Goal: Task Accomplishment & Management: Use online tool/utility

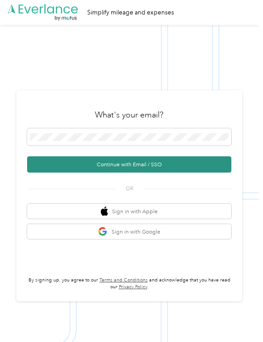
click at [75, 162] on button "Continue with Email / SSO" at bounding box center [129, 164] width 204 height 16
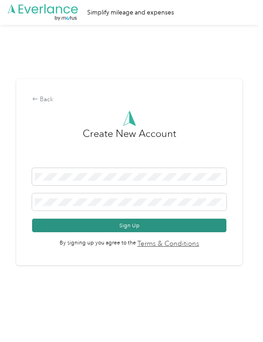
click at [113, 226] on button "Sign Up" at bounding box center [129, 226] width 194 height 14
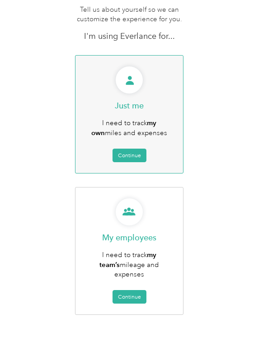
scroll to position [69, 0]
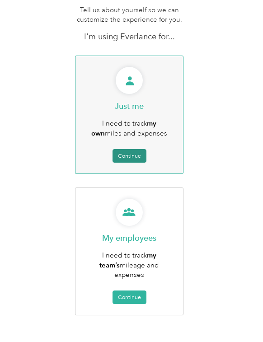
click at [136, 153] on button "Continue" at bounding box center [130, 156] width 34 height 14
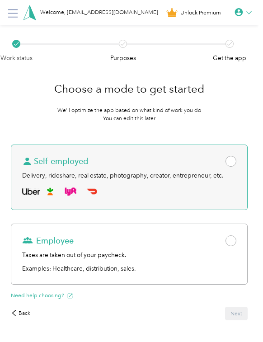
click at [236, 167] on span at bounding box center [231, 161] width 11 height 11
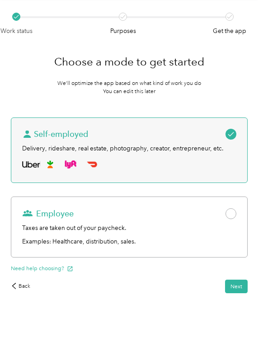
scroll to position [36, 0]
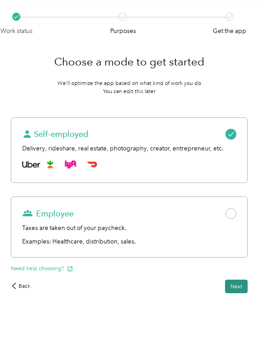
click at [246, 287] on button "Next" at bounding box center [236, 287] width 23 height 14
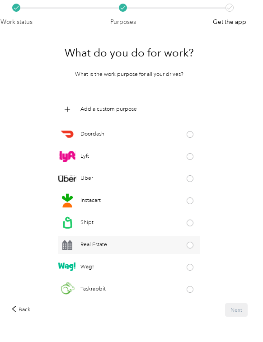
click at [195, 253] on div "Real Estate" at bounding box center [129, 245] width 142 height 18
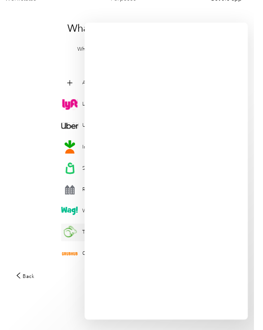
scroll to position [69, 0]
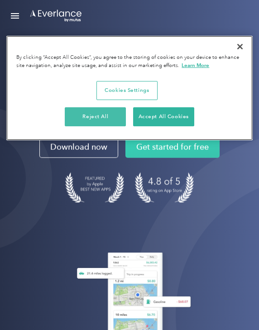
click at [109, 114] on button "Reject All" at bounding box center [95, 116] width 61 height 19
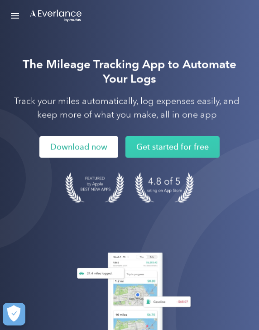
click at [99, 145] on link "Download now" at bounding box center [78, 147] width 79 height 22
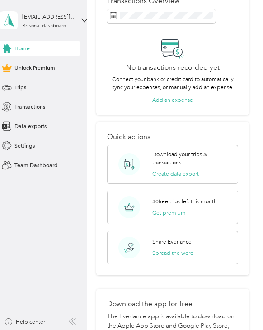
scroll to position [184, 0]
click at [170, 101] on button "Add an expense" at bounding box center [172, 99] width 41 height 8
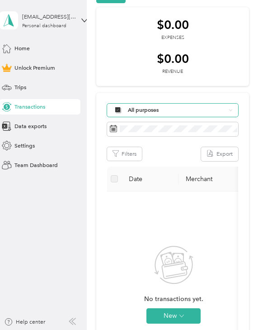
click at [231, 108] on icon at bounding box center [231, 110] width 4 height 4
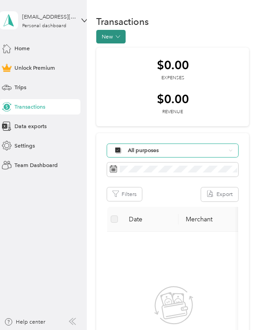
click at [120, 36] on icon "button" at bounding box center [118, 36] width 4 height 2
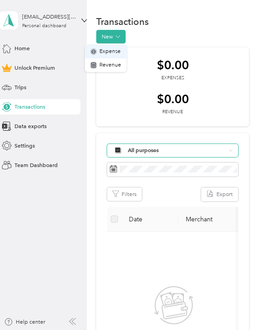
click at [115, 50] on span "Expense" at bounding box center [109, 51] width 21 height 8
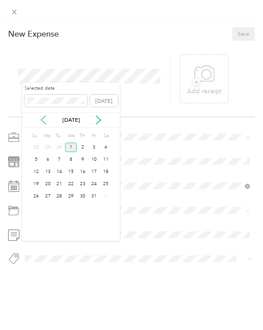
click at [45, 119] on icon at bounding box center [43, 119] width 9 height 9
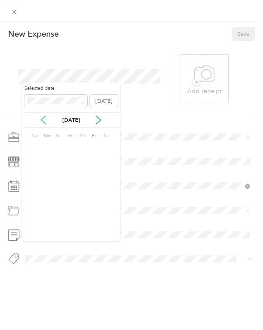
click at [45, 119] on icon at bounding box center [43, 119] width 9 height 9
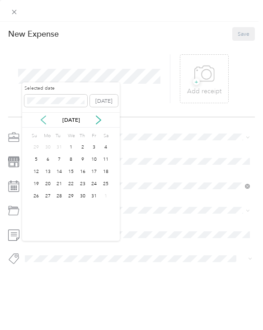
click at [45, 119] on icon at bounding box center [43, 119] width 9 height 9
click at [42, 119] on icon at bounding box center [43, 119] width 9 height 9
click at [42, 120] on icon at bounding box center [43, 119] width 9 height 9
click at [42, 119] on icon at bounding box center [43, 119] width 9 height 9
click at [42, 119] on icon at bounding box center [43, 120] width 5 height 8
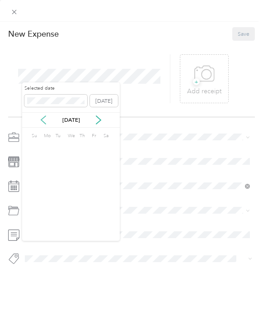
click at [42, 119] on icon at bounding box center [43, 120] width 5 height 8
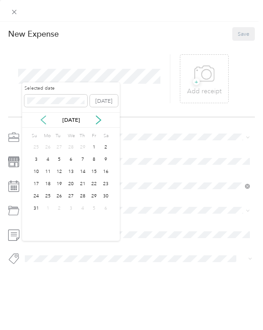
click at [42, 119] on icon at bounding box center [43, 120] width 5 height 8
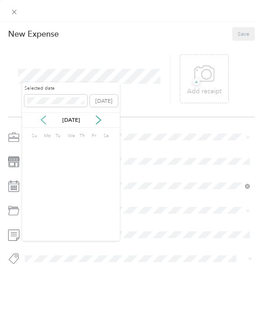
click at [42, 119] on icon at bounding box center [43, 120] width 5 height 8
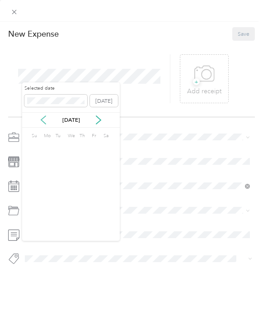
click at [42, 119] on icon at bounding box center [43, 120] width 5 height 8
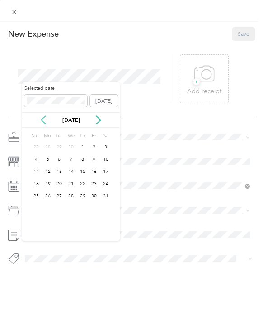
click at [42, 119] on icon at bounding box center [43, 120] width 5 height 8
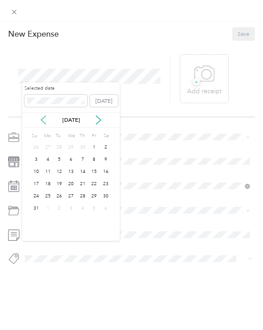
click at [42, 119] on icon at bounding box center [43, 120] width 5 height 8
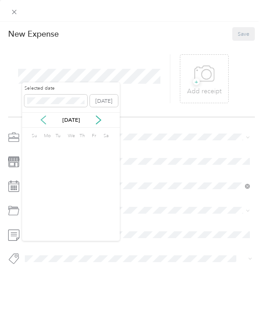
click at [42, 119] on icon at bounding box center [43, 120] width 5 height 8
click at [44, 115] on icon at bounding box center [43, 119] width 9 height 9
drag, startPoint x: 44, startPoint y: 115, endPoint x: -74, endPoint y: 330, distance: 245.0
click at [44, 115] on icon at bounding box center [43, 119] width 9 height 9
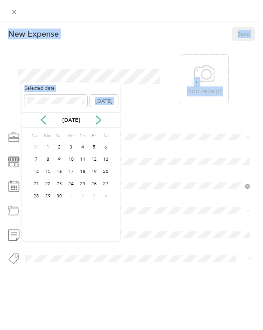
click at [44, 115] on icon at bounding box center [43, 119] width 9 height 9
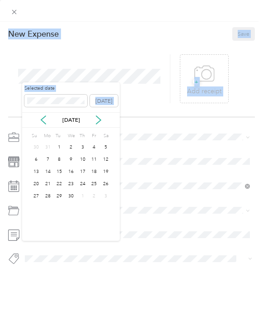
click at [44, 115] on icon at bounding box center [43, 119] width 9 height 9
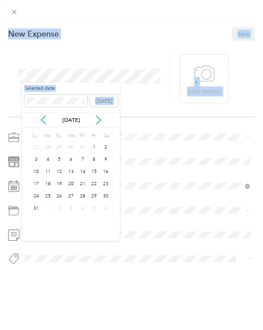
click at [44, 115] on icon at bounding box center [43, 119] width 9 height 9
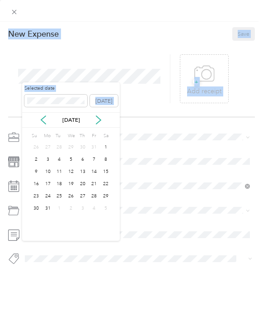
click at [44, 115] on icon at bounding box center [43, 119] width 9 height 9
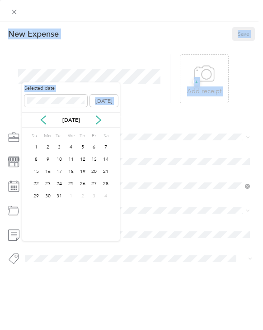
click at [44, 115] on icon at bounding box center [43, 119] width 9 height 9
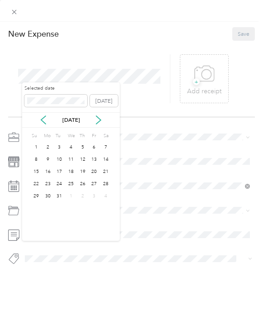
drag, startPoint x: -74, startPoint y: 330, endPoint x: 44, endPoint y: 115, distance: 245.4
click at [44, 115] on div "Dec 2019" at bounding box center [71, 119] width 98 height 15
click at [43, 118] on icon at bounding box center [43, 120] width 5 height 8
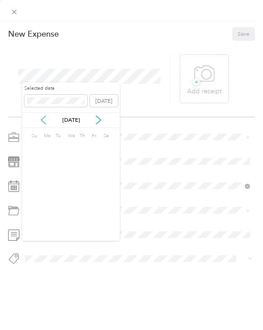
click at [43, 118] on icon at bounding box center [43, 120] width 5 height 8
click at [43, 118] on icon at bounding box center [43, 119] width 9 height 9
click at [43, 117] on icon at bounding box center [43, 119] width 9 height 9
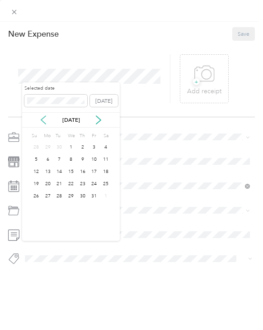
click at [43, 117] on icon at bounding box center [43, 119] width 9 height 9
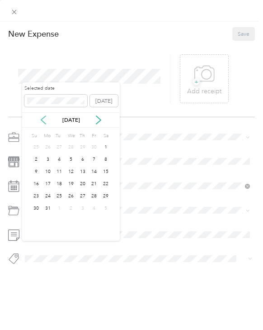
click at [43, 117] on icon at bounding box center [43, 119] width 9 height 9
click at [99, 119] on icon at bounding box center [98, 119] width 9 height 9
click at [99, 118] on icon at bounding box center [98, 120] width 5 height 8
click at [61, 146] on div "1" at bounding box center [59, 146] width 12 height 9
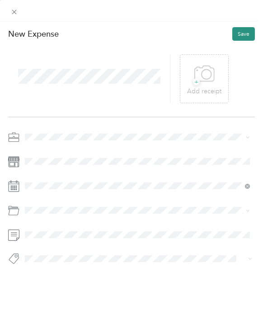
click at [248, 32] on button "Save" at bounding box center [243, 34] width 23 height 14
